Goal: Task Accomplishment & Management: Use online tool/utility

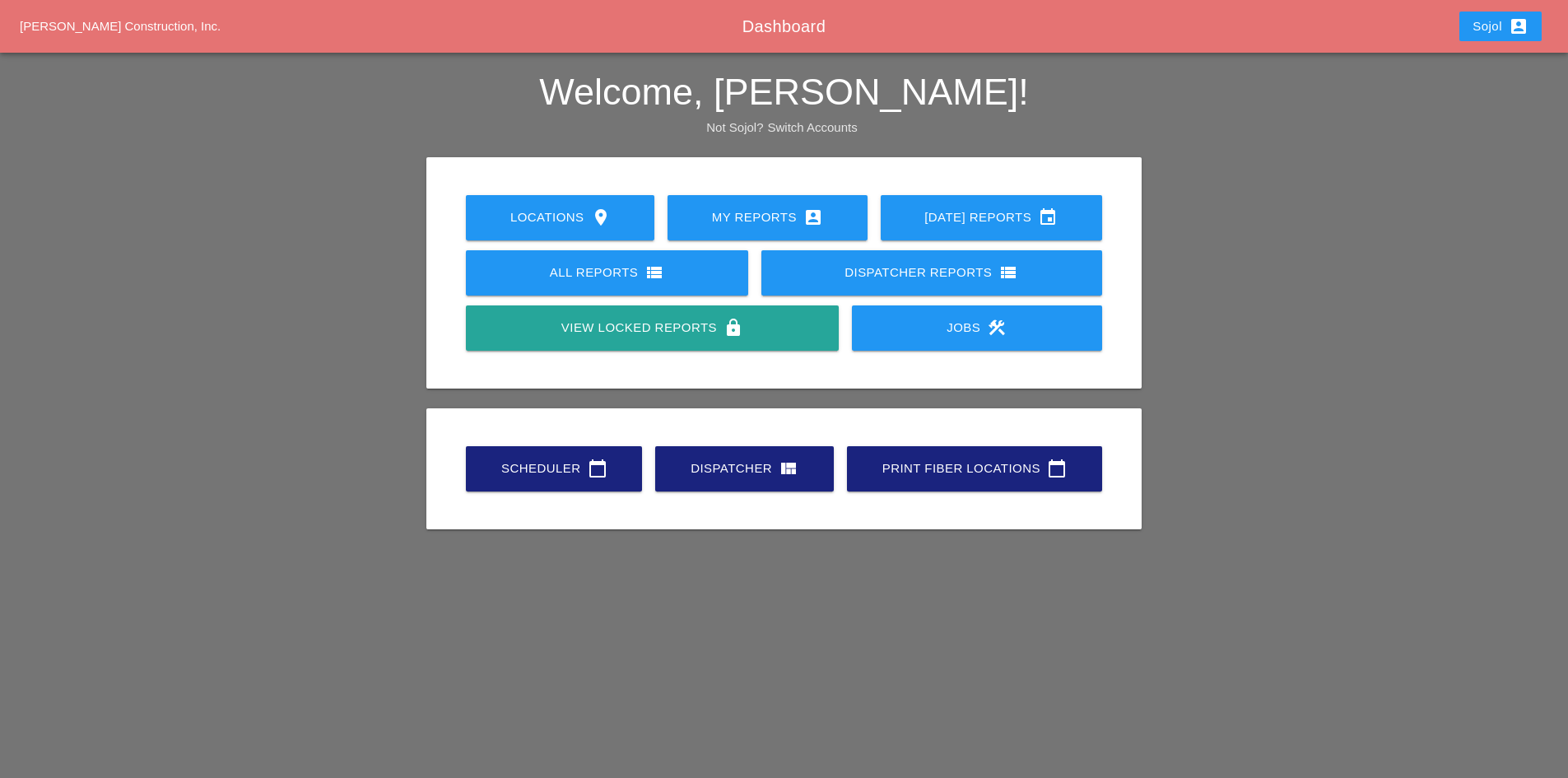
click at [530, 488] on link "Scheduler calendar_today" at bounding box center [553, 468] width 176 height 45
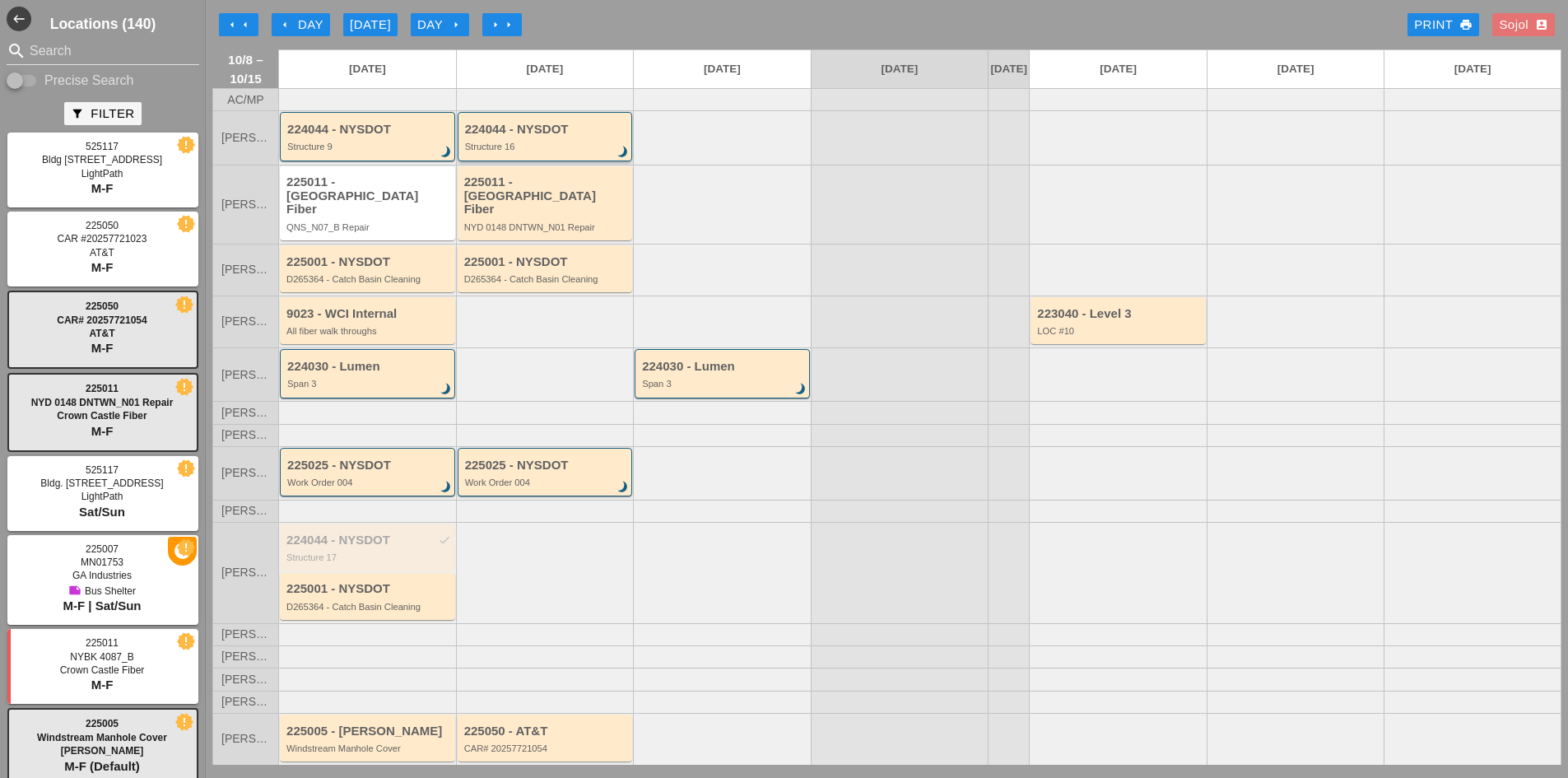
click at [517, 152] on div "Structure 16" at bounding box center [546, 146] width 163 height 10
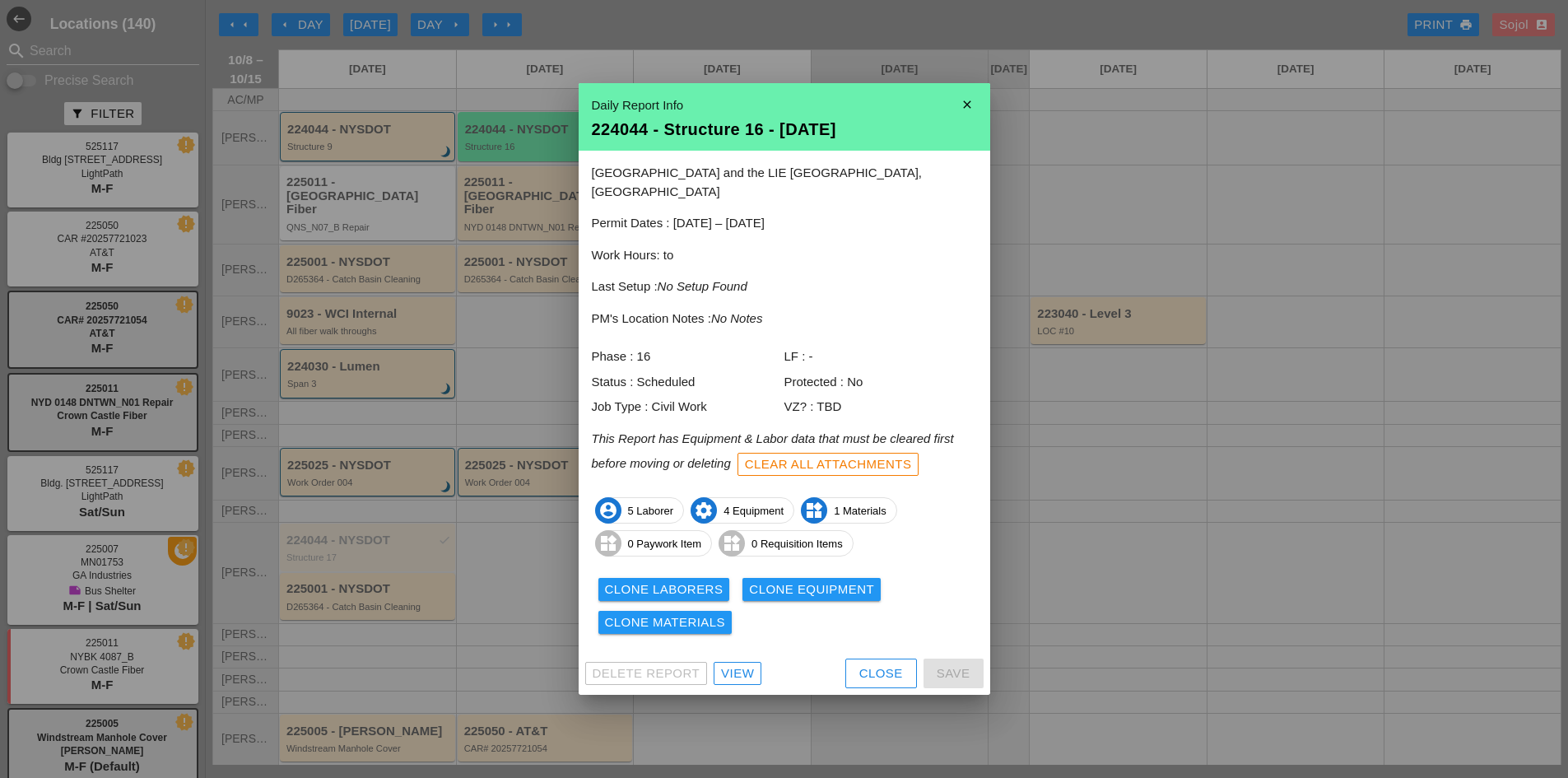
click at [863, 665] on div "Close" at bounding box center [881, 674] width 43 height 18
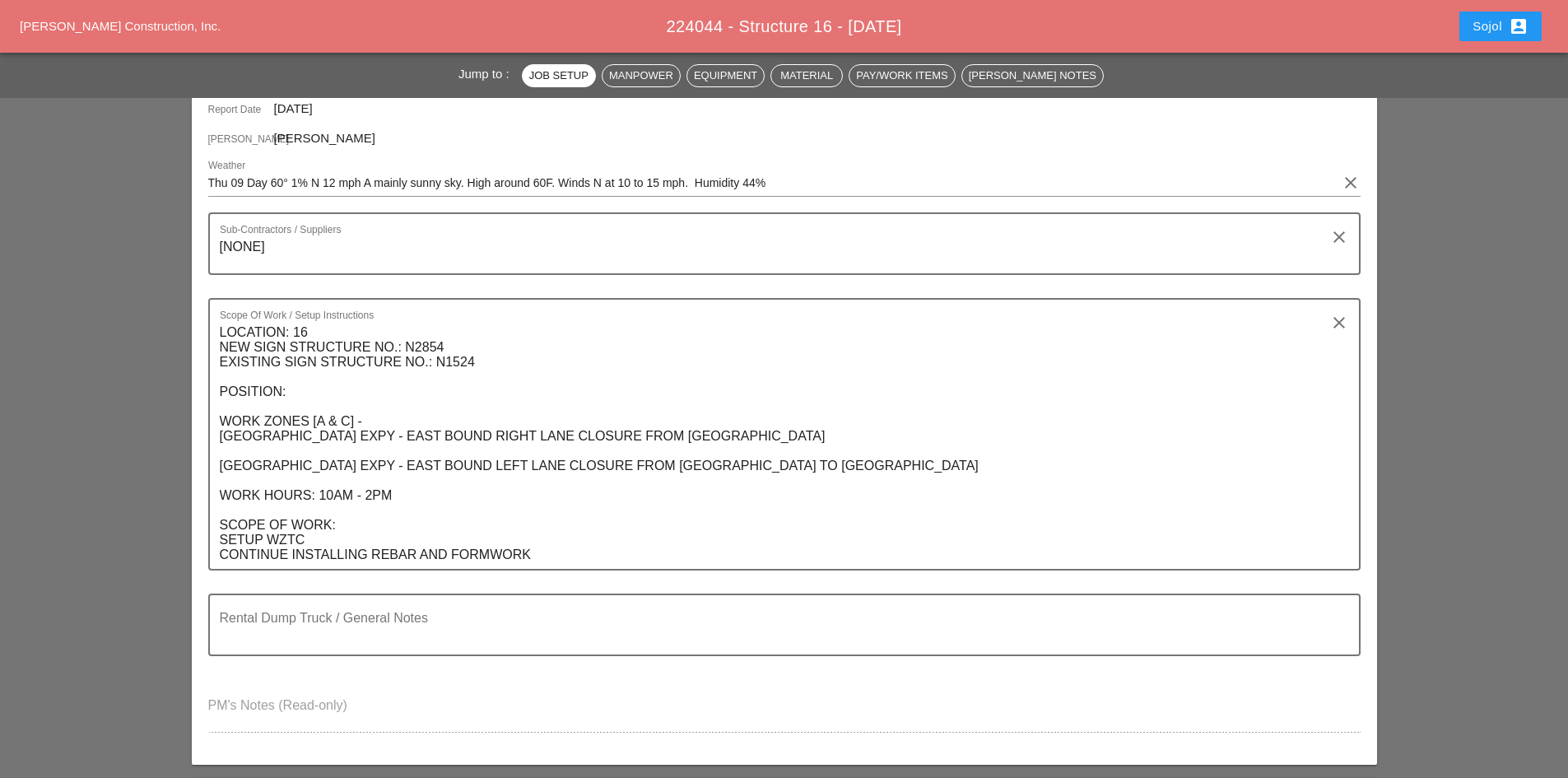
scroll to position [247, 0]
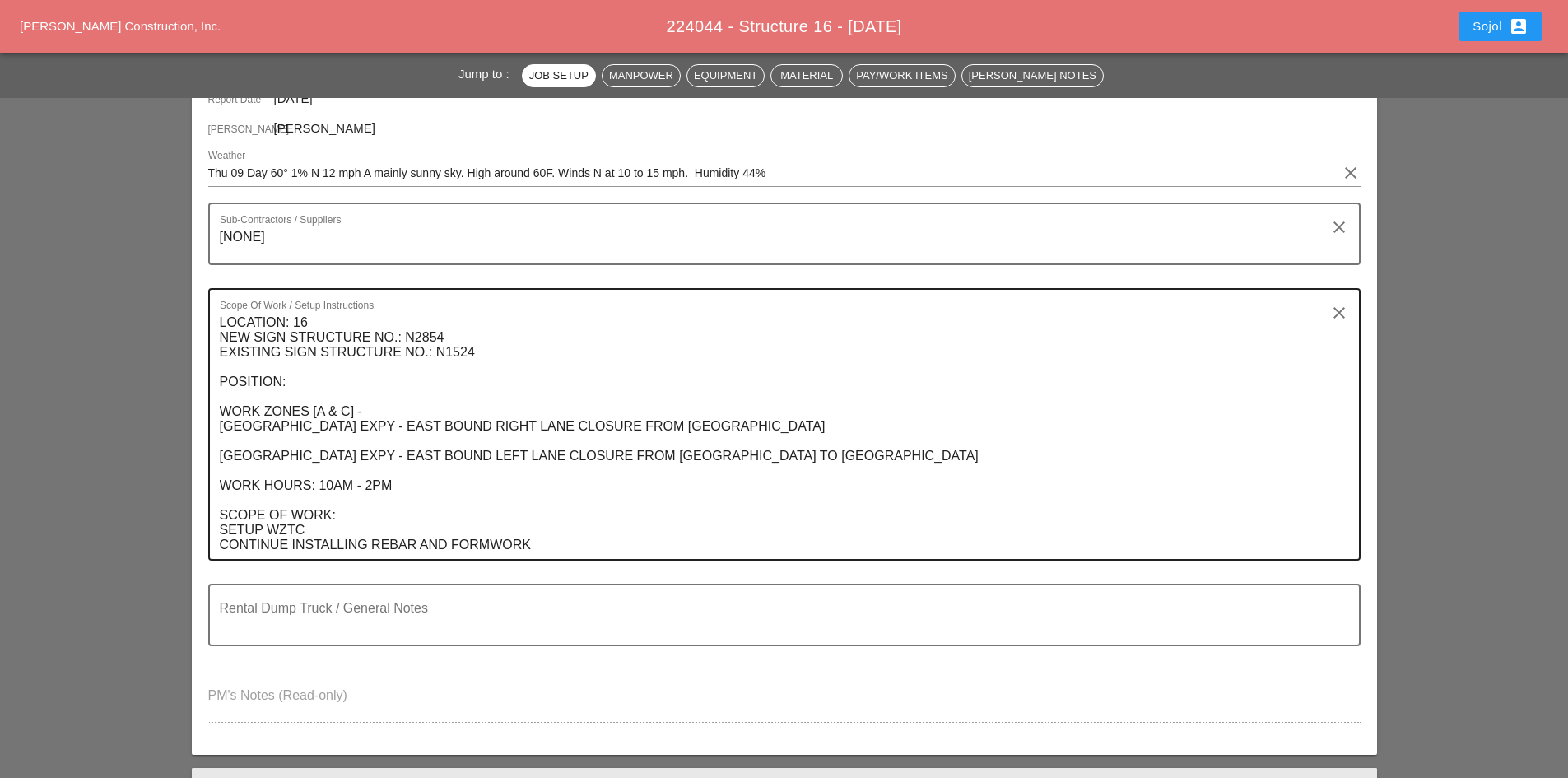
click at [576, 544] on textarea "LOCATION: 16 NEW SIGN STRUCTURE NO.: N2854 EXISTING SIGN STRUCTURE NO.: N1524 P…" at bounding box center [778, 434] width 1116 height 249
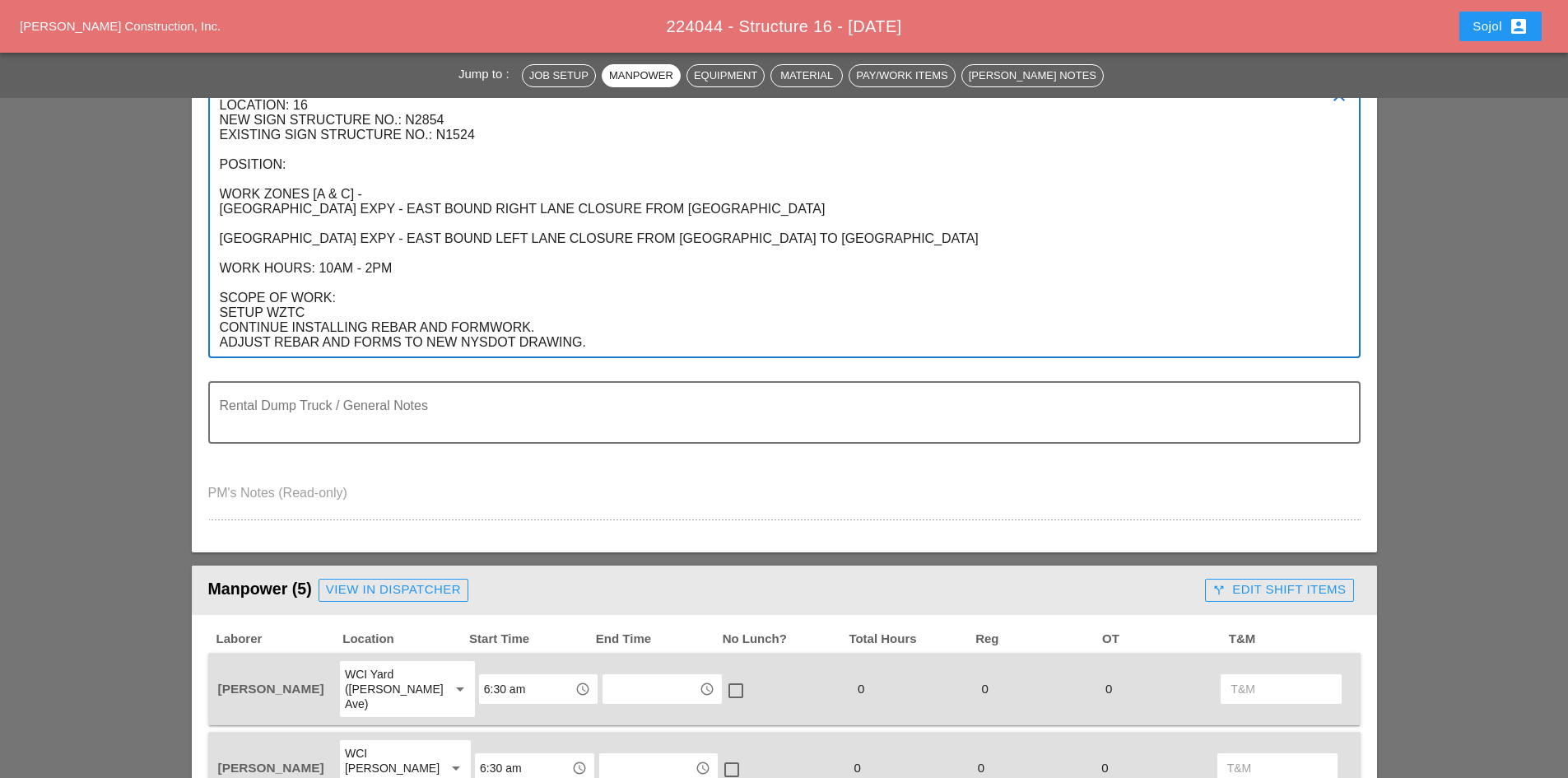
scroll to position [329, 0]
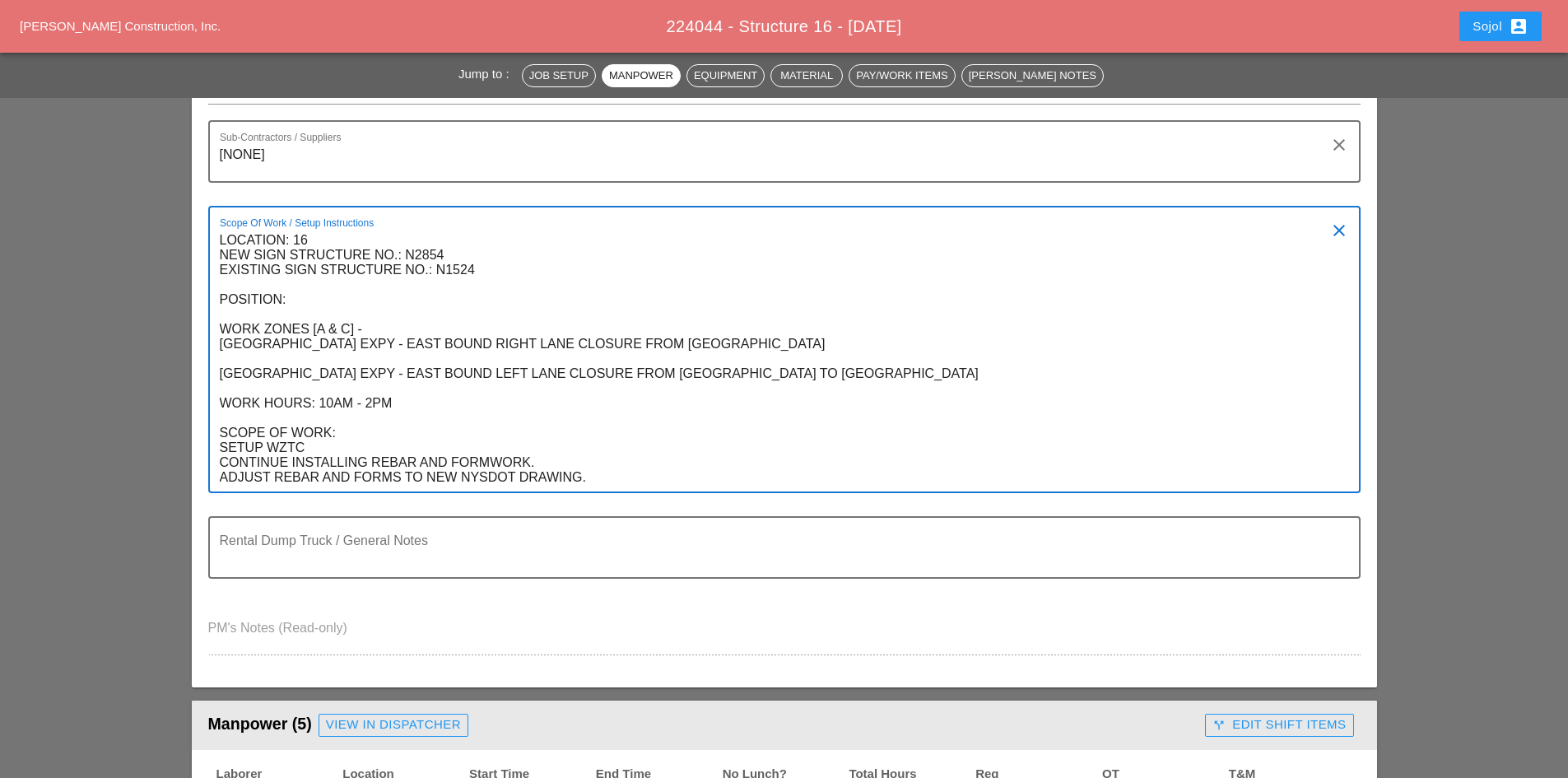
click at [675, 476] on textarea "LOCATION: 16 NEW SIGN STRUCTURE NO.: N2854 EXISTING SIGN STRUCTURE NO.: N1524 P…" at bounding box center [778, 359] width 1116 height 264
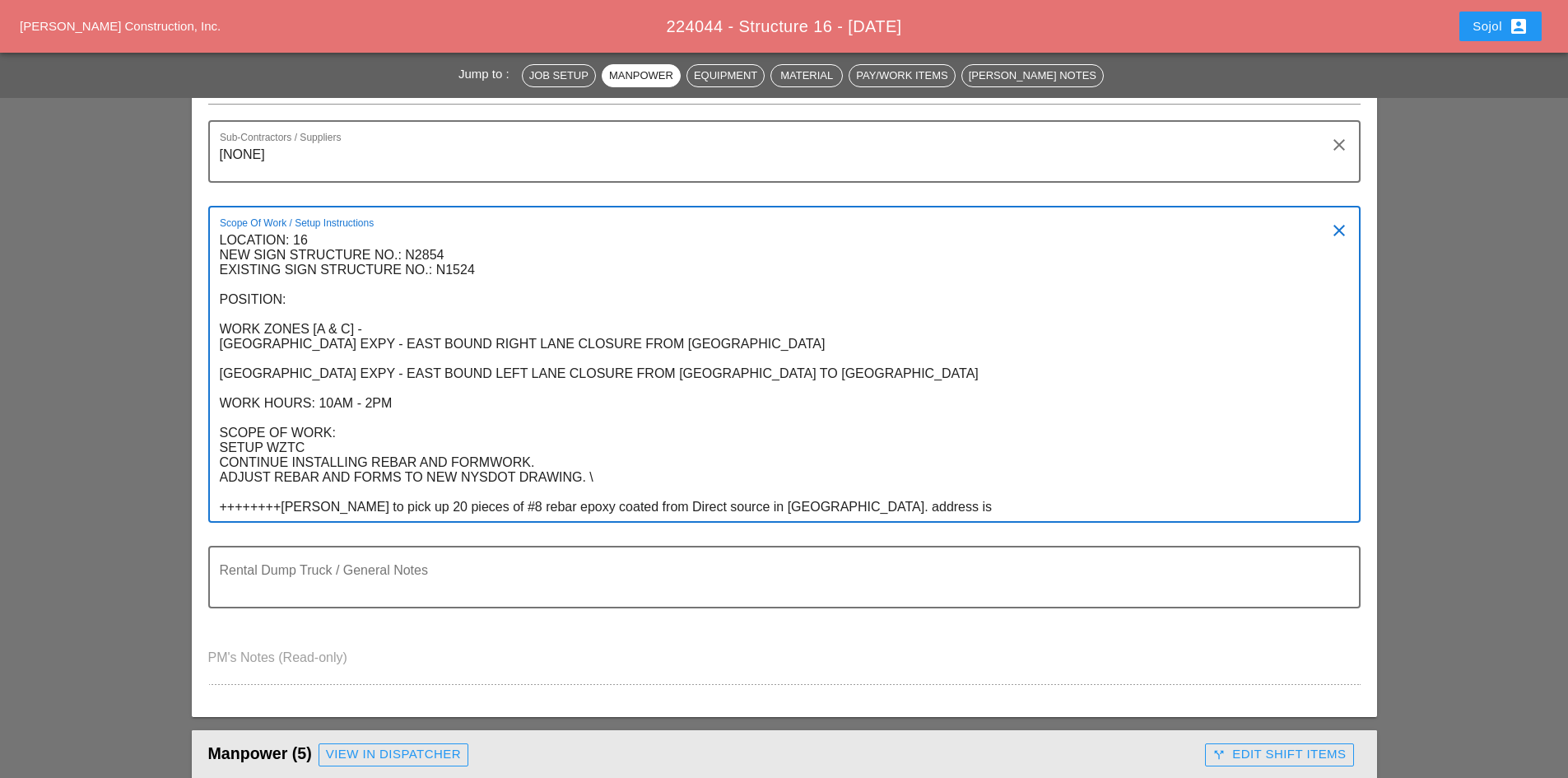
drag, startPoint x: 869, startPoint y: 503, endPoint x: 191, endPoint y: 503, distance: 678.0
click at [192, 503] on div "Report Date [DATE] [PERSON_NAME] [PERSON_NAME] Weather Thu 09 Day 60° 1% N 12 m…" at bounding box center [784, 354] width 1185 height 726
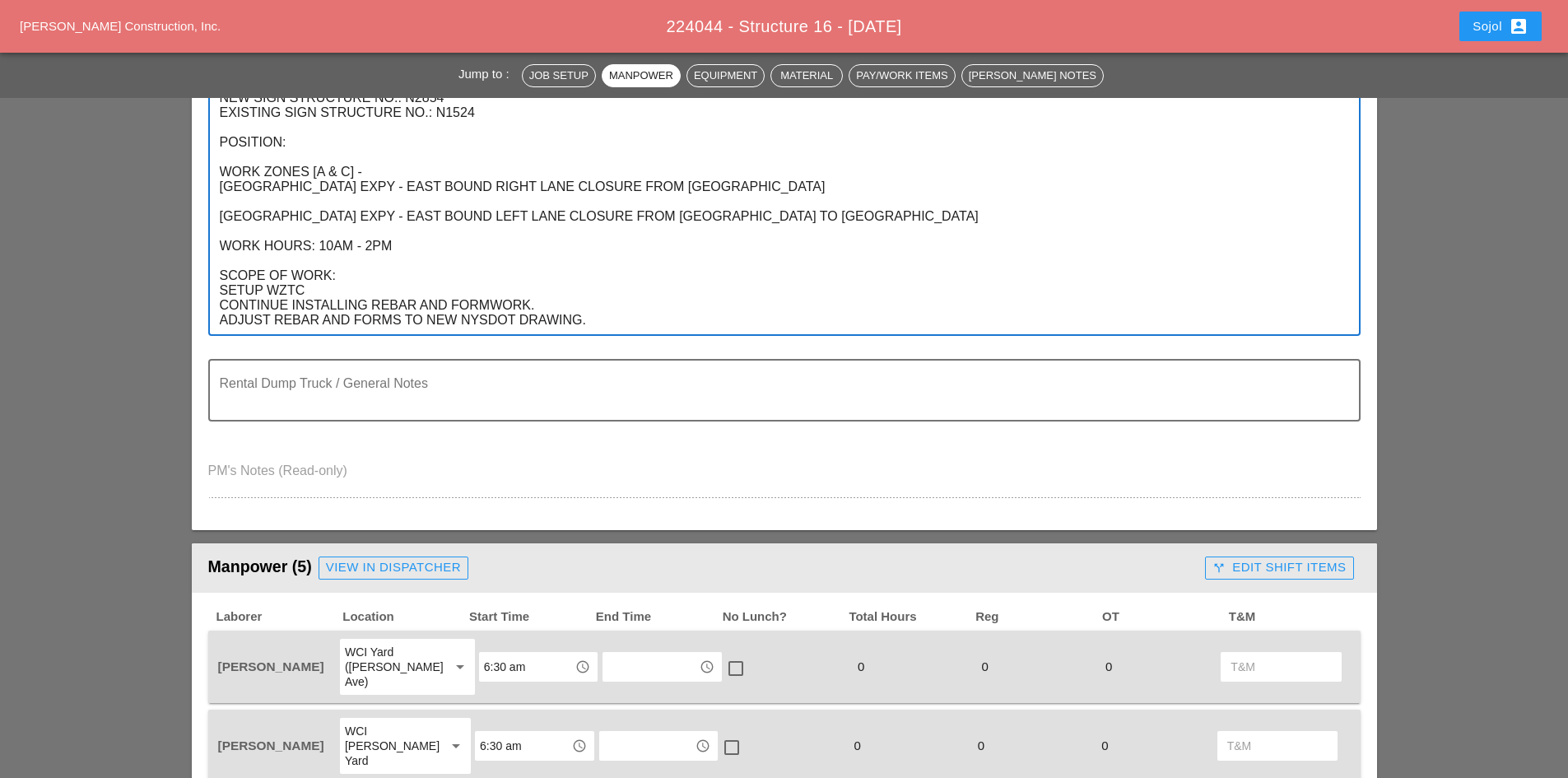
scroll to position [411, 0]
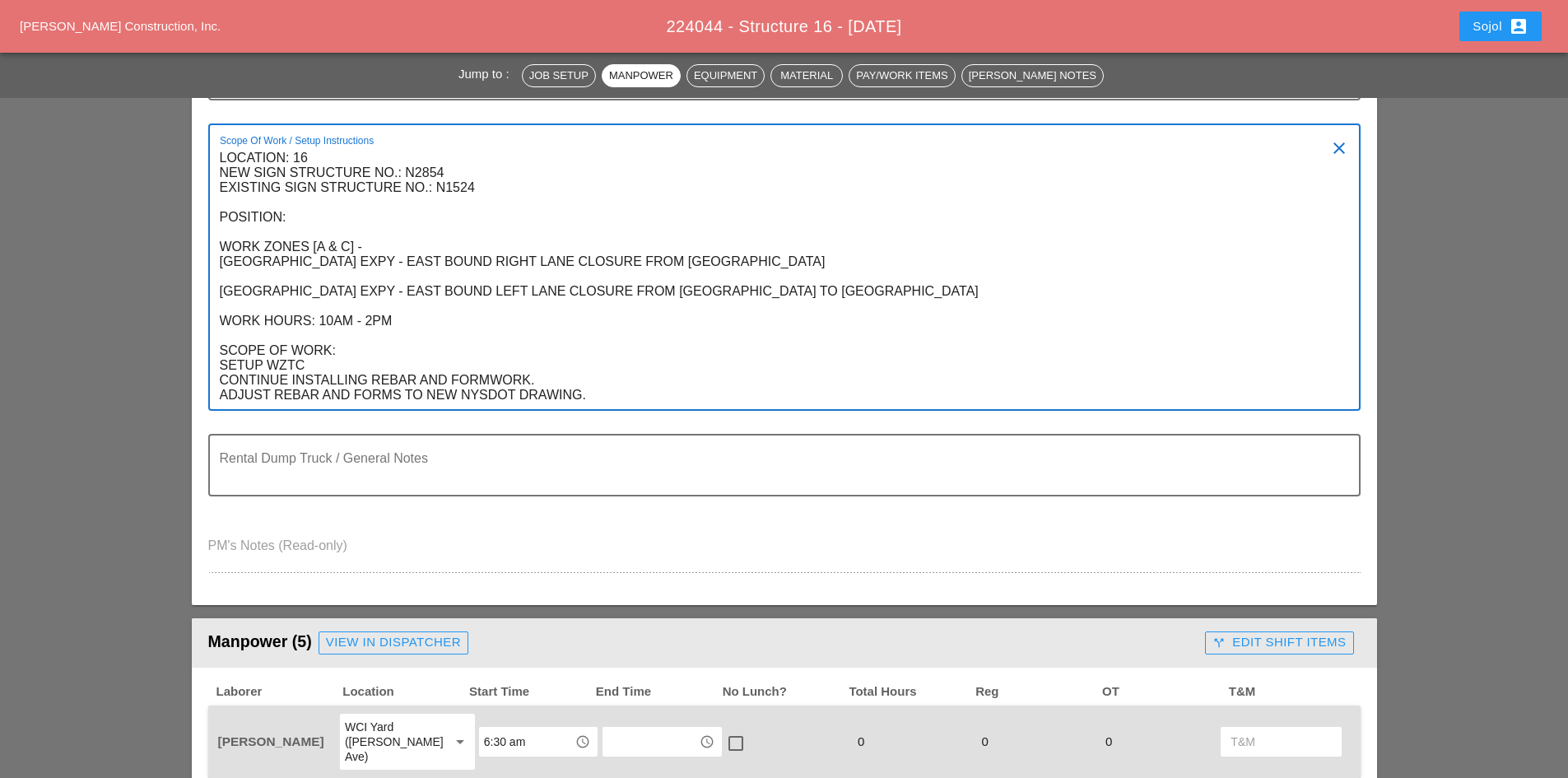
click at [644, 403] on textarea "LOCATION: 16 NEW SIGN STRUCTURE NO.: N2854 EXISTING SIGN STRUCTURE NO.: N1524 P…" at bounding box center [778, 277] width 1116 height 264
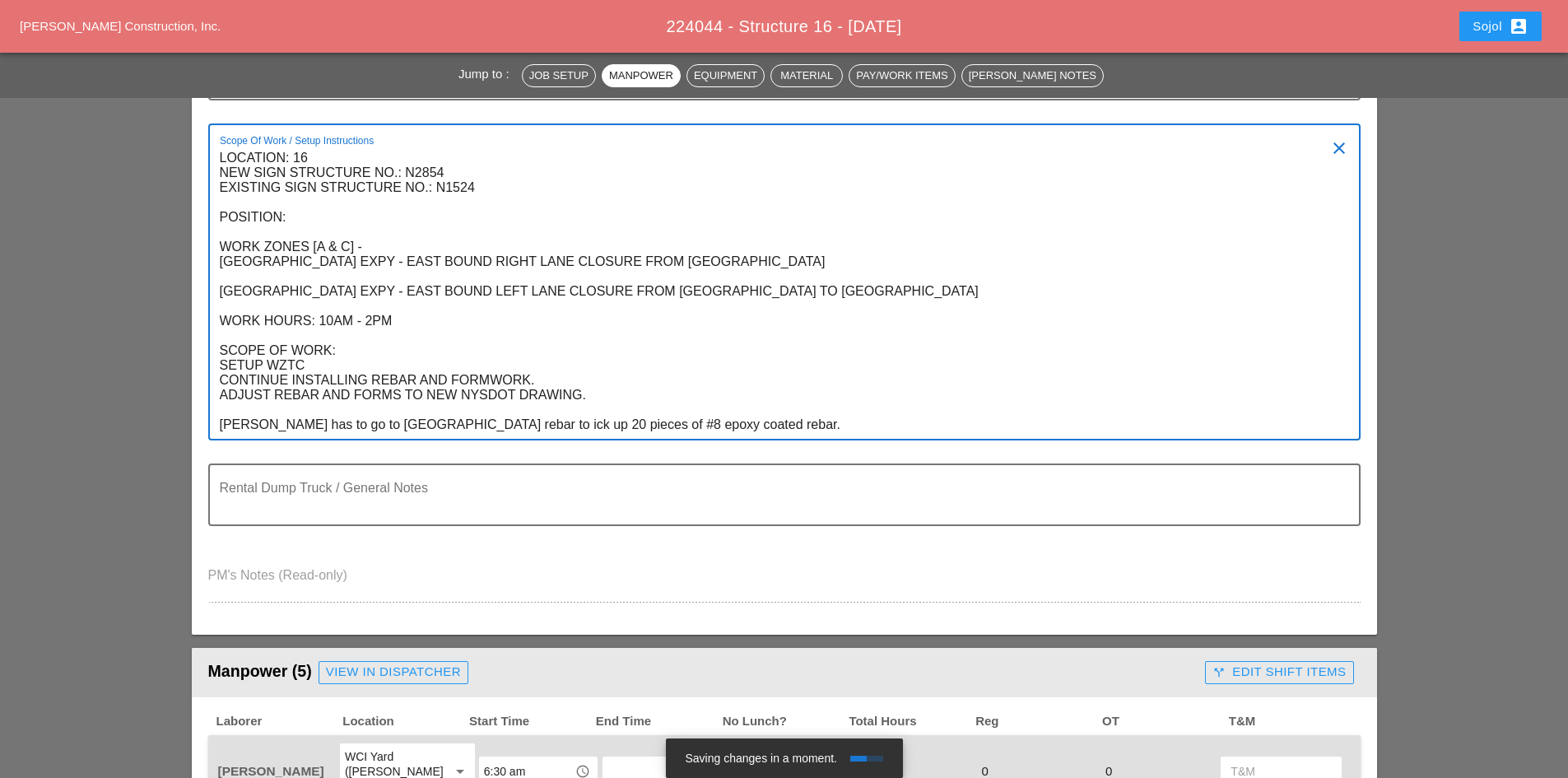
click at [434, 424] on textarea "LOCATION: 16 NEW SIGN STRUCTURE NO.: N2854 EXISTING SIGN STRUCTURE NO.: N1524 P…" at bounding box center [778, 292] width 1116 height 294
click at [553, 421] on textarea "LOCATION: 16 NEW SIGN STRUCTURE NO.: N2854 EXISTING SIGN STRUCTURE NO.: N1524 P…" at bounding box center [778, 292] width 1116 height 294
click at [695, 432] on textarea "LOCATION: 16 NEW SIGN STRUCTURE NO.: N2854 EXISTING SIGN STRUCTURE NO.: N1524 P…" at bounding box center [778, 292] width 1116 height 294
click at [729, 425] on textarea "LOCATION: 16 NEW SIGN STRUCTURE NO.: N2854 EXISTING SIGN STRUCTURE NO.: N1524 P…" at bounding box center [778, 292] width 1116 height 294
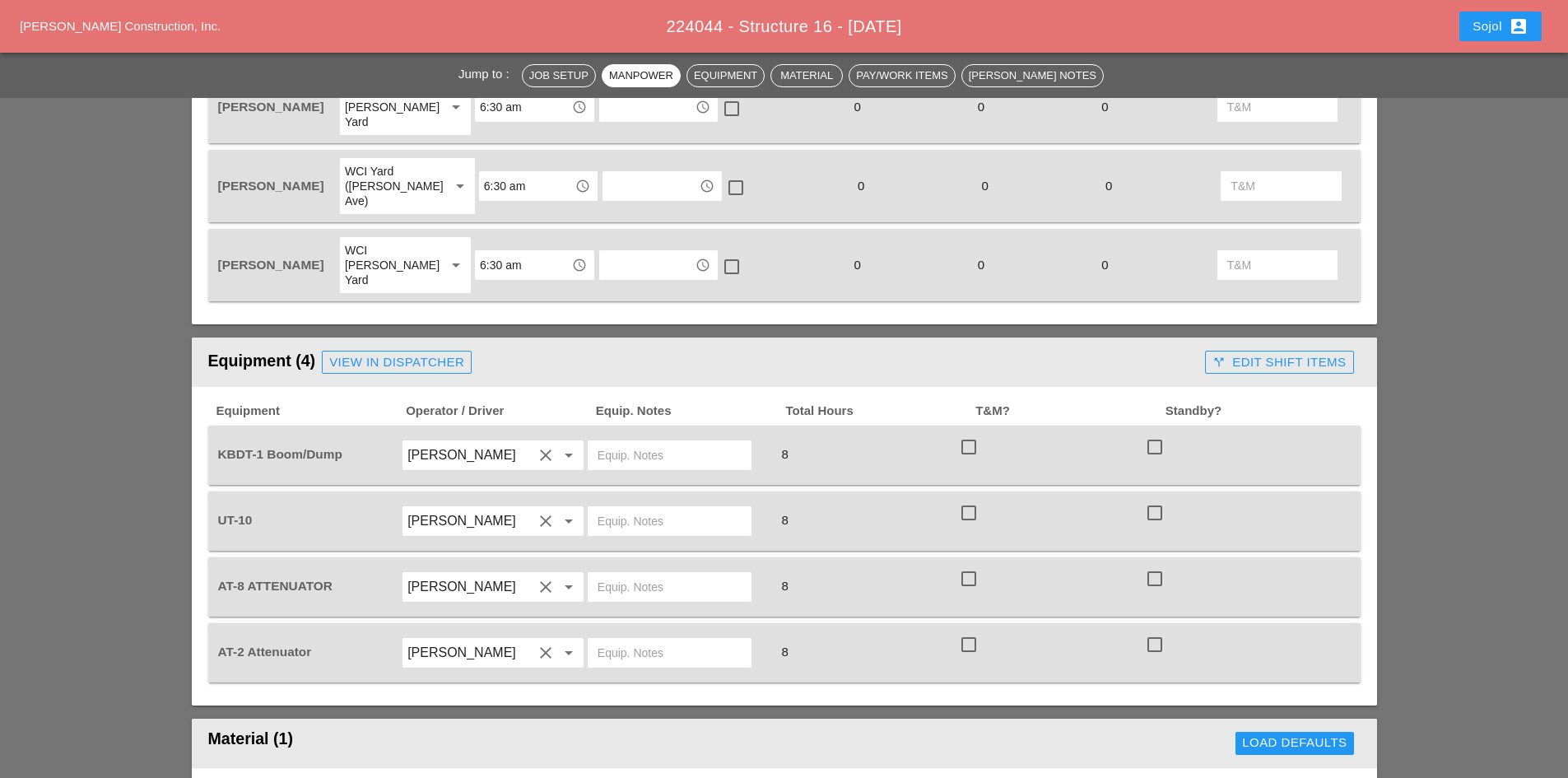
scroll to position [1234, 0]
type textarea "LOCATION: 16 NEW SIGN STRUCTURE NO.: N2854 EXISTING SIGN STRUCTURE NO.: N1524 P…"
click at [631, 432] on div at bounding box center [678, 455] width 186 height 46
click at [631, 441] on input "text" at bounding box center [670, 454] width 144 height 27
click at [621, 441] on input "mainyard" at bounding box center [670, 454] width 144 height 27
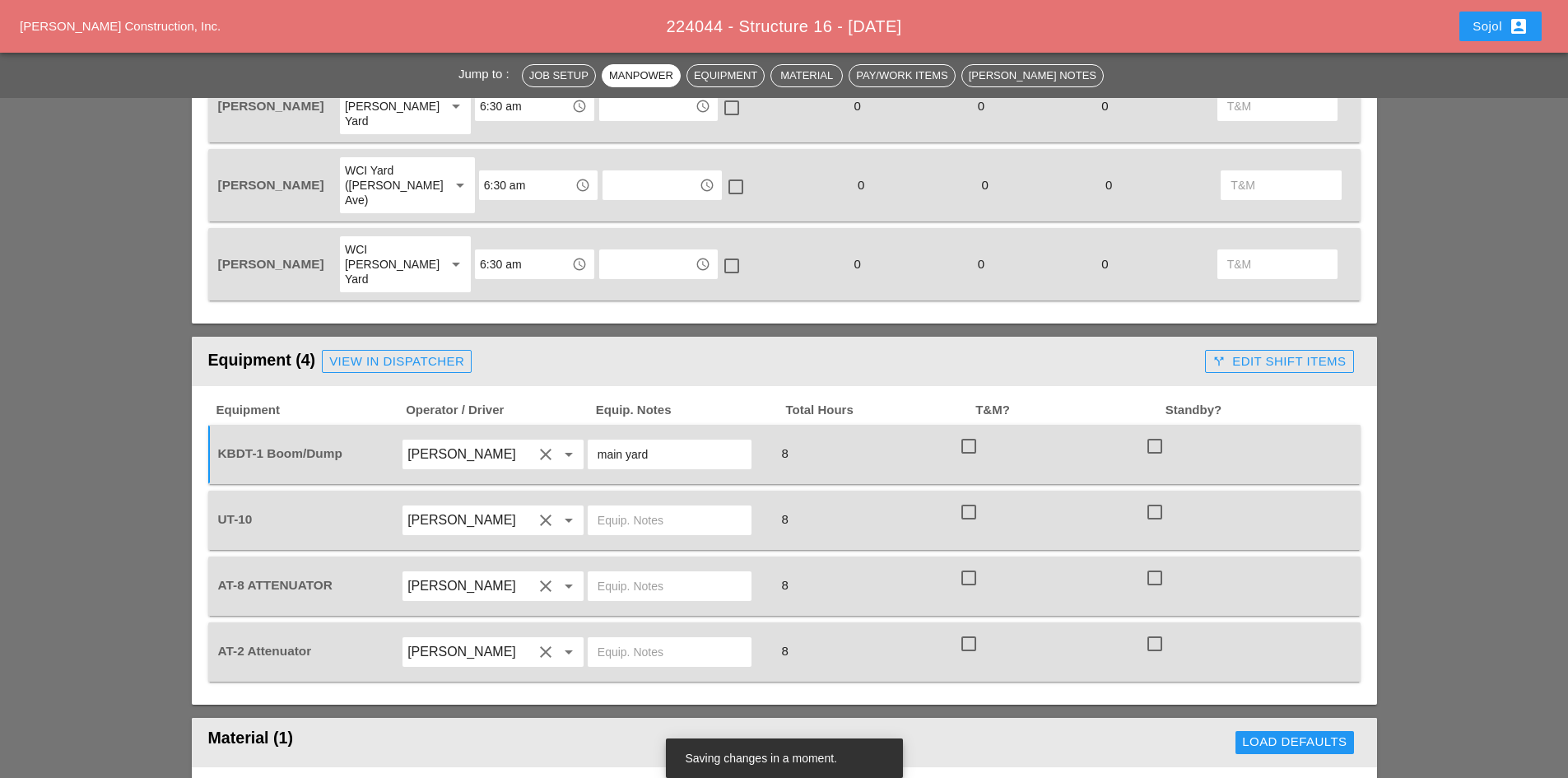
type input "main yard"
click at [594, 505] on div at bounding box center [669, 520] width 164 height 30
type input "main yard"
click at [608, 573] on input "text" at bounding box center [670, 586] width 144 height 27
click at [620, 573] on input "text" at bounding box center [670, 586] width 144 height 27
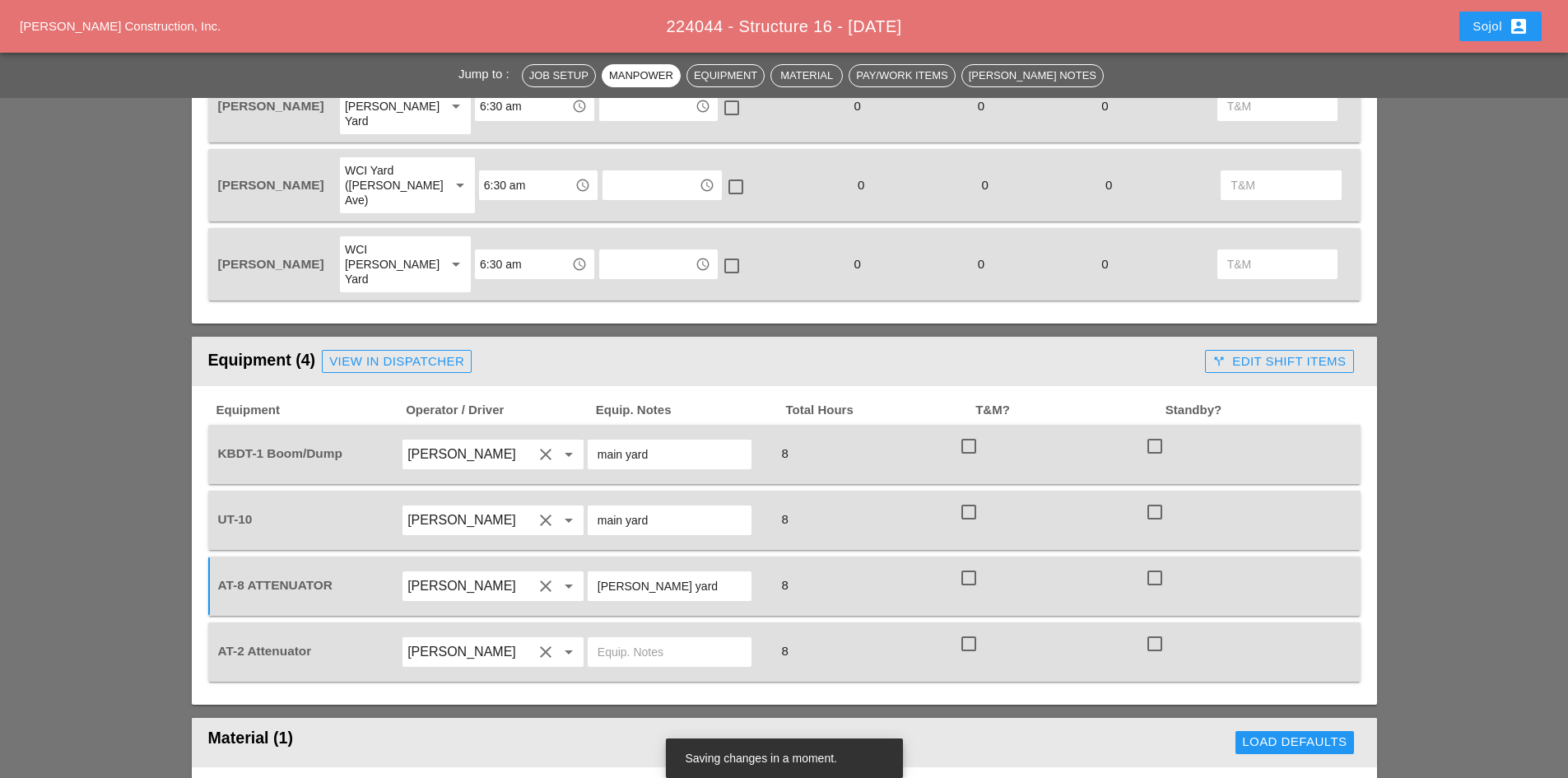
type input "[PERSON_NAME] yard"
click at [691, 638] on input "text" at bounding box center [670, 651] width 144 height 27
paste input "[PERSON_NAME] yard"
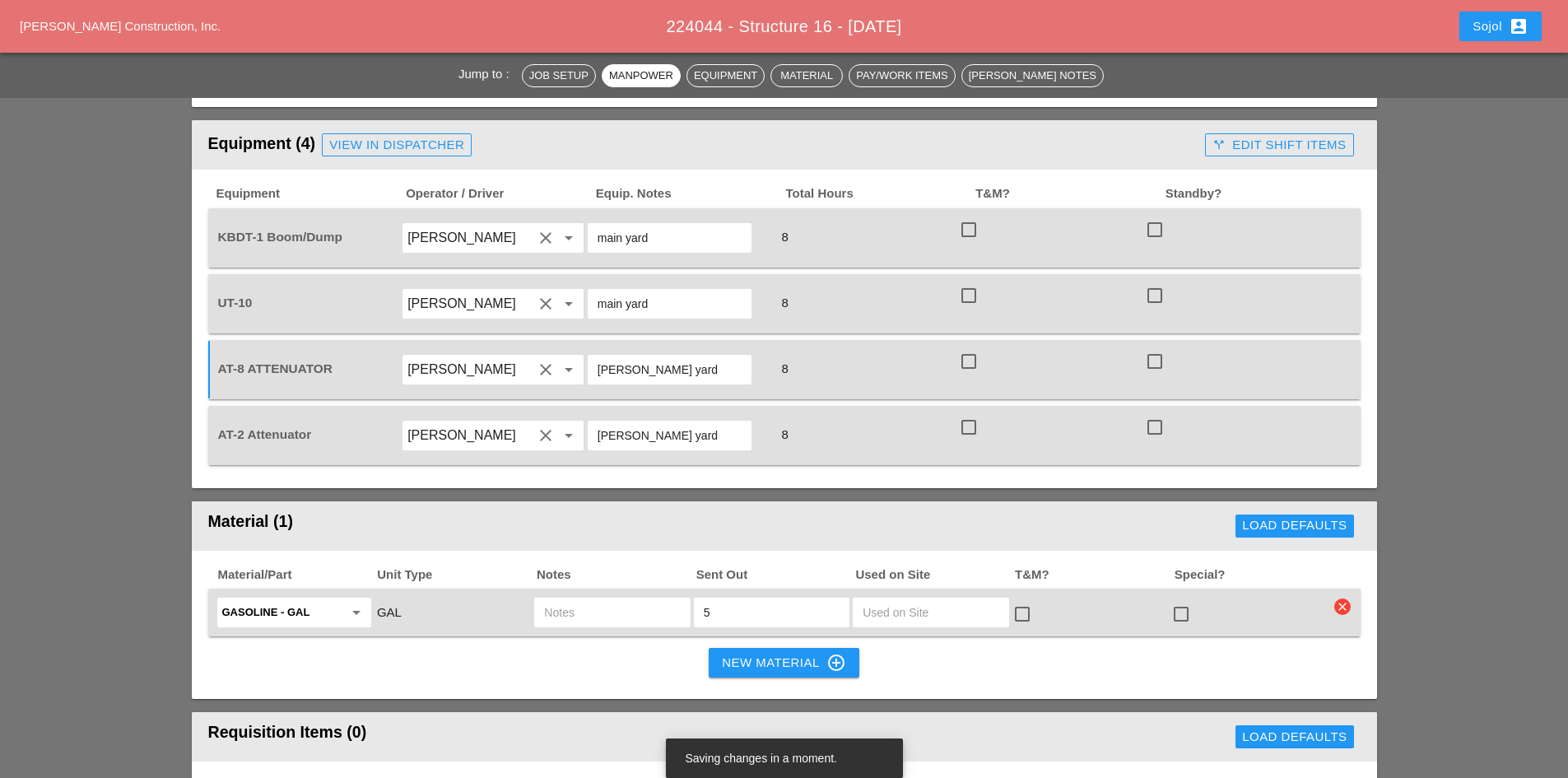
scroll to position [1481, 0]
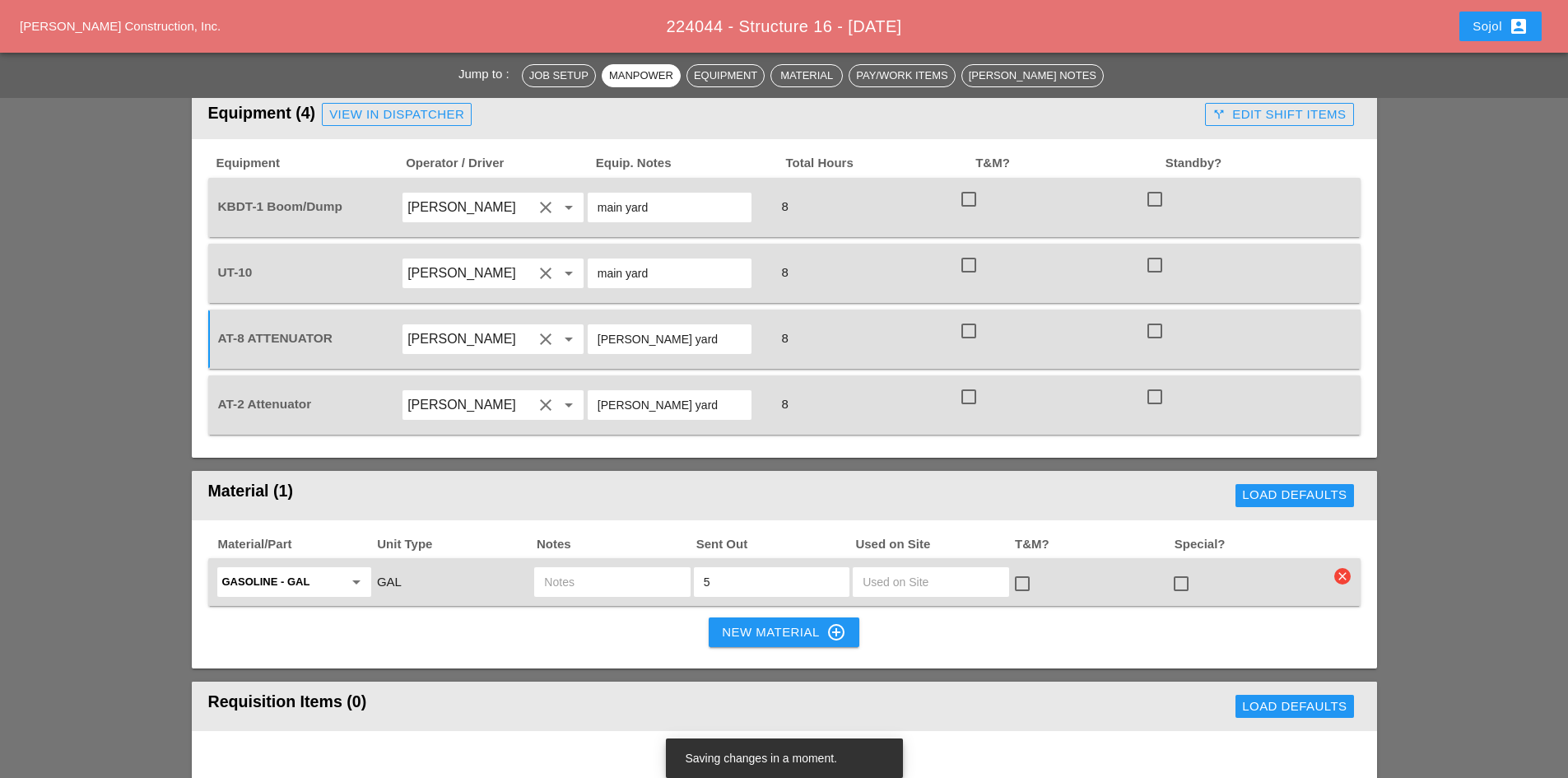
type input "[PERSON_NAME] yard"
click at [1332, 558] on div "Gasoline - GAL arrow_drop_down GAL 5 check_box_outline_blank check_box_outline_…" at bounding box center [784, 582] width 1152 height 48
click at [1336, 568] on icon "clear" at bounding box center [1343, 577] width 17 height 17
click at [1337, 463] on div "Are you Sure?" at bounding box center [1343, 465] width 104 height 18
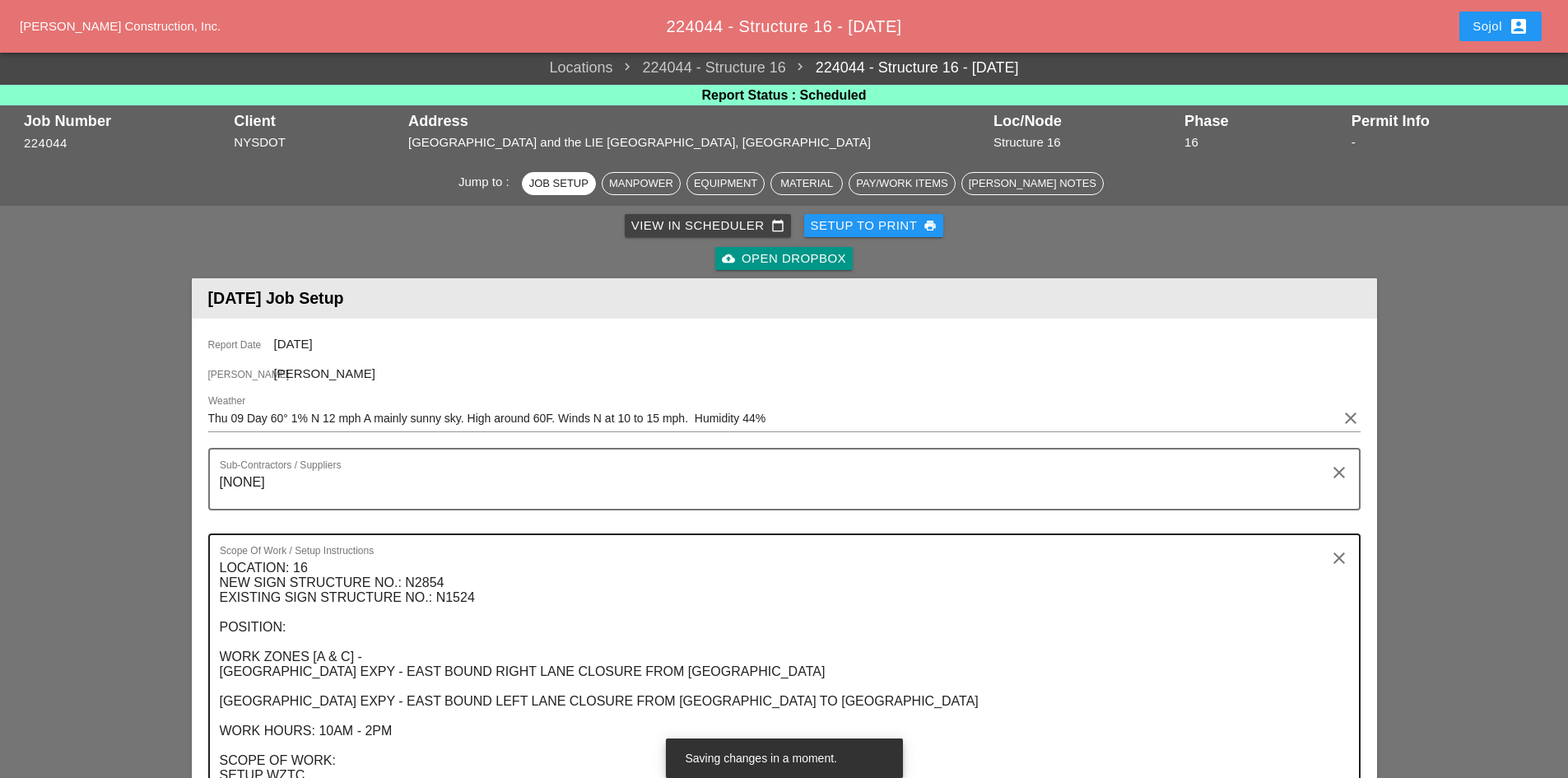
scroll to position [0, 0]
